Goal: Check status

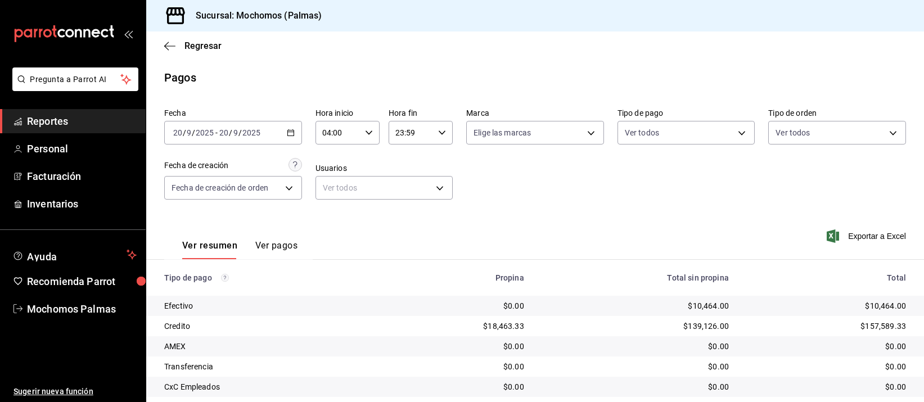
click at [476, 316] on td "$18,463.33" at bounding box center [457, 326] width 151 height 20
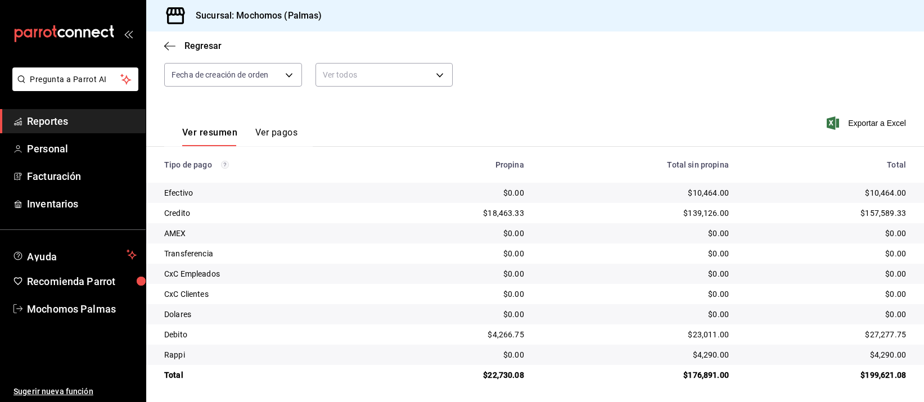
scroll to position [114, 0]
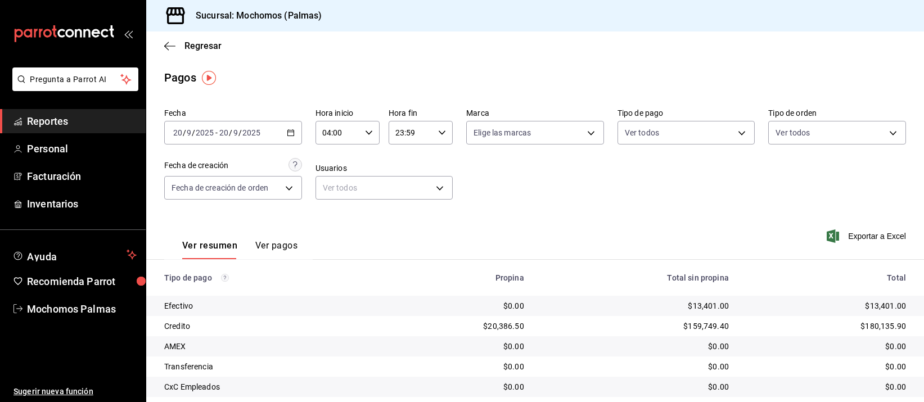
click at [803, 211] on div "Fecha [DATE] [DATE] - [DATE] [DATE] Hora inicio 04:00 Hora inicio Hora fin 23:5…" at bounding box center [535, 158] width 742 height 109
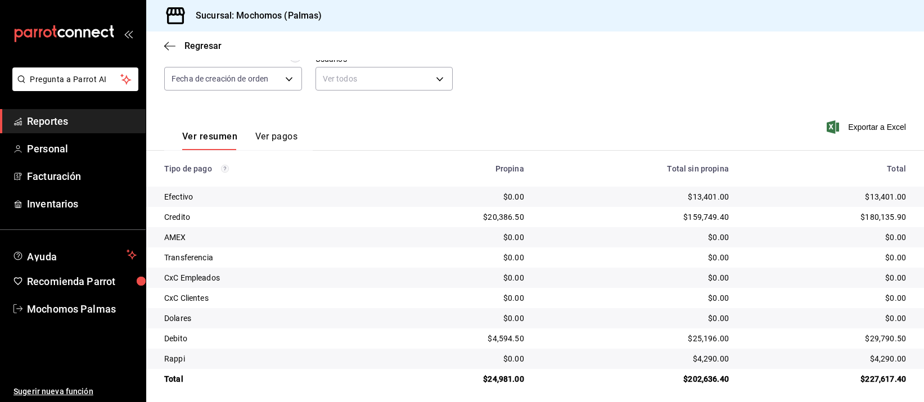
scroll to position [114, 0]
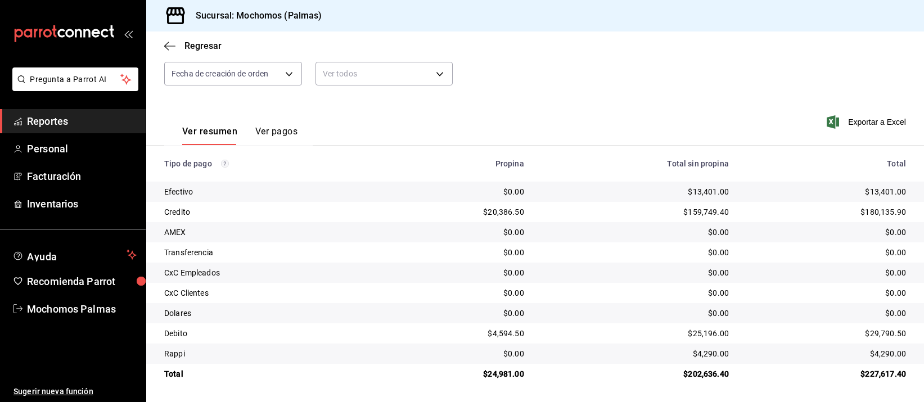
click at [704, 218] on td "$159,749.40" at bounding box center [635, 212] width 205 height 20
click at [713, 211] on div "$159,749.40" at bounding box center [635, 211] width 187 height 11
